Goal: Task Accomplishment & Management: Manage account settings

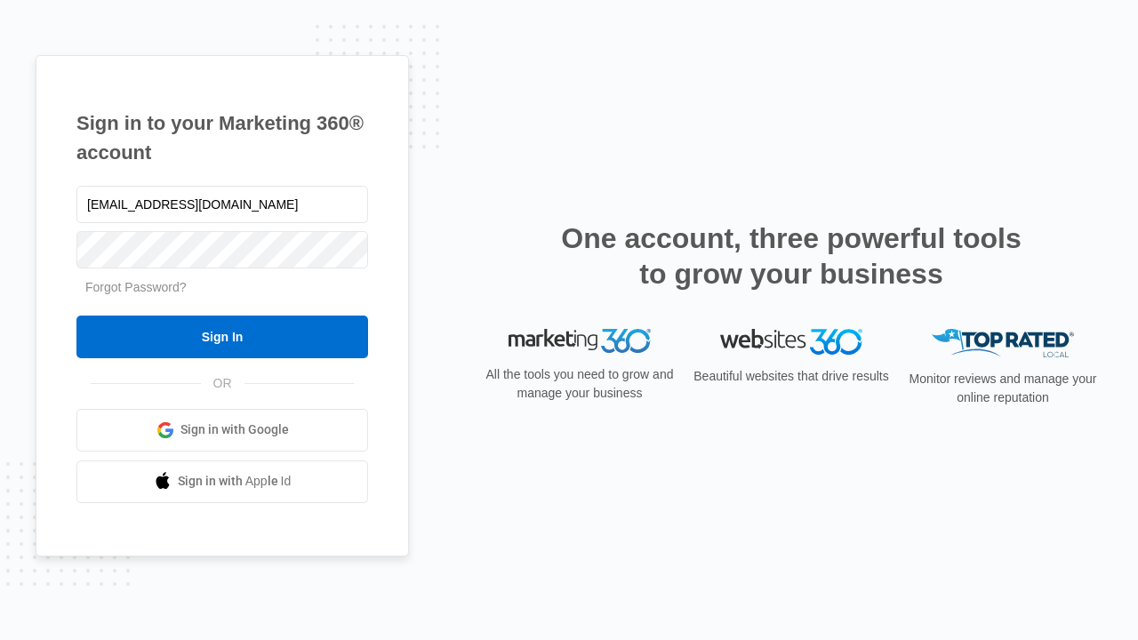
type input "[EMAIL_ADDRESS][DOMAIN_NAME]"
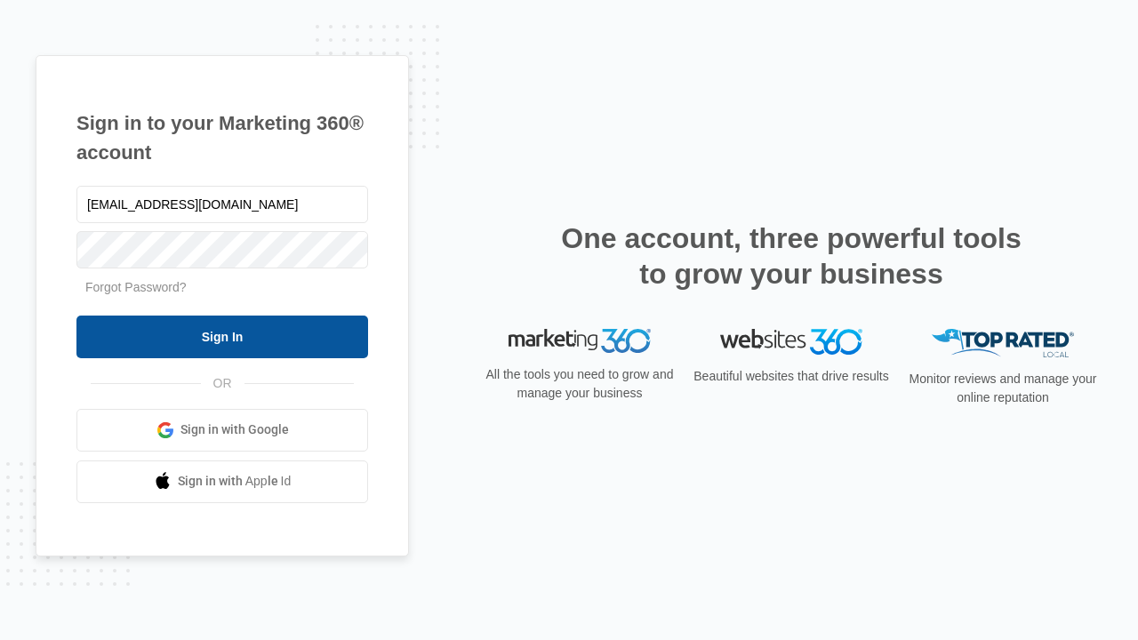
click at [222, 336] on input "Sign In" at bounding box center [221, 336] width 291 height 43
